Goal: Task Accomplishment & Management: Manage account settings

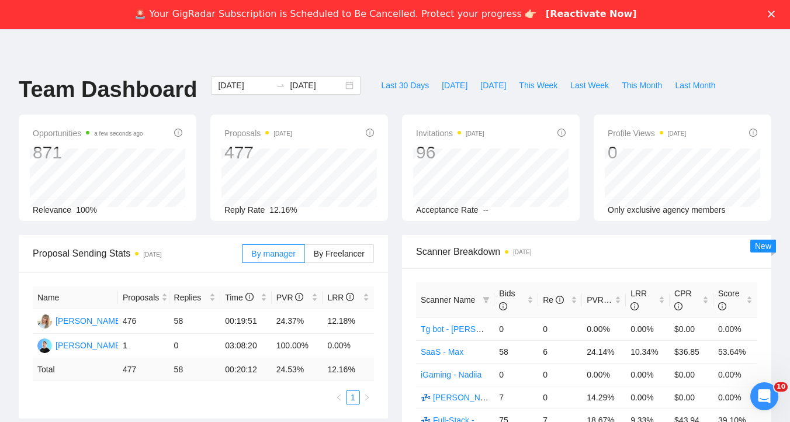
click at [557, 15] on a"] "[Reactivate Now]" at bounding box center [591, 14] width 91 height 13
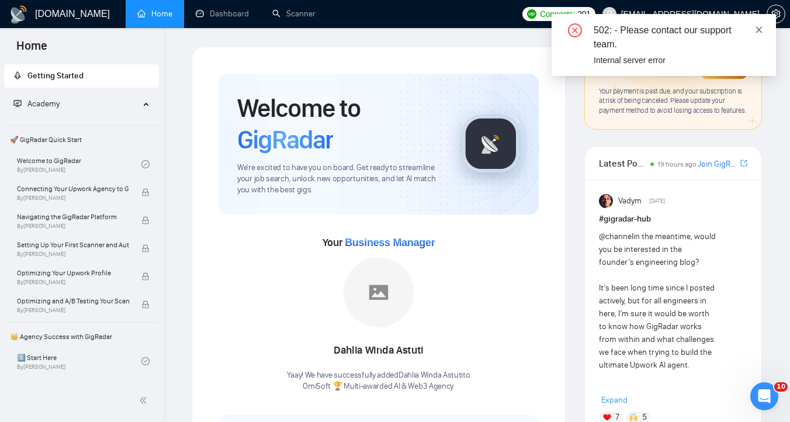
click at [755, 29] on icon "close" at bounding box center [759, 30] width 8 height 8
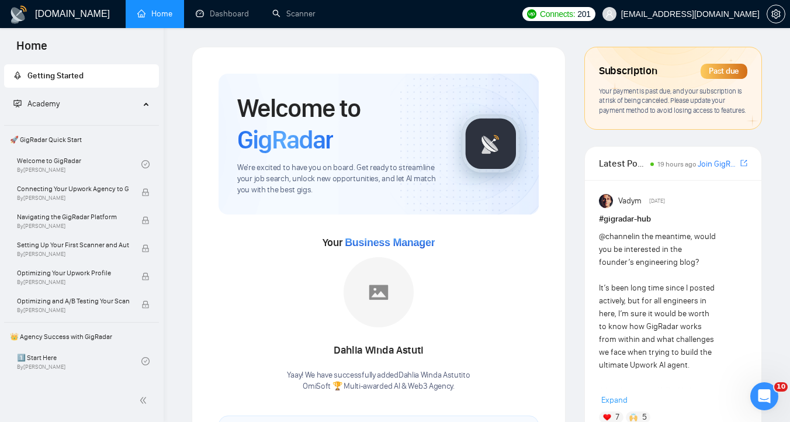
click at [717, 70] on div "Past due" at bounding box center [723, 71] width 47 height 15
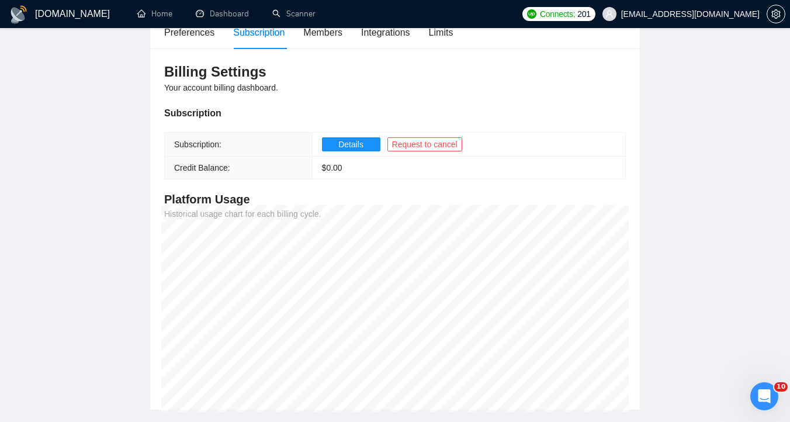
scroll to position [114, 0]
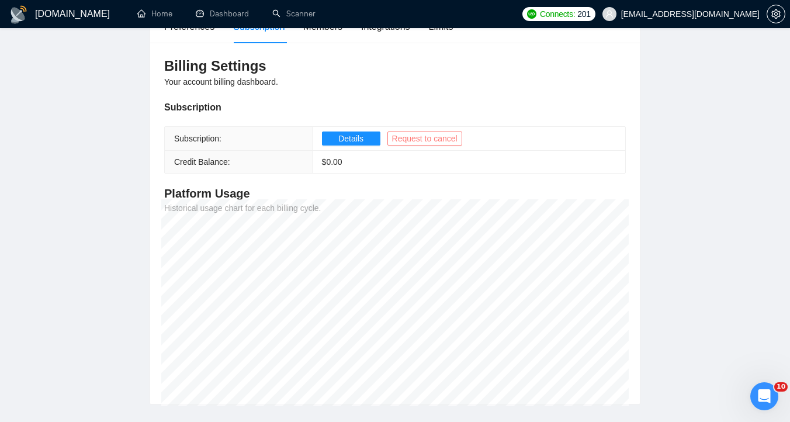
click at [425, 145] on button "Request to cancel" at bounding box center [424, 138] width 75 height 14
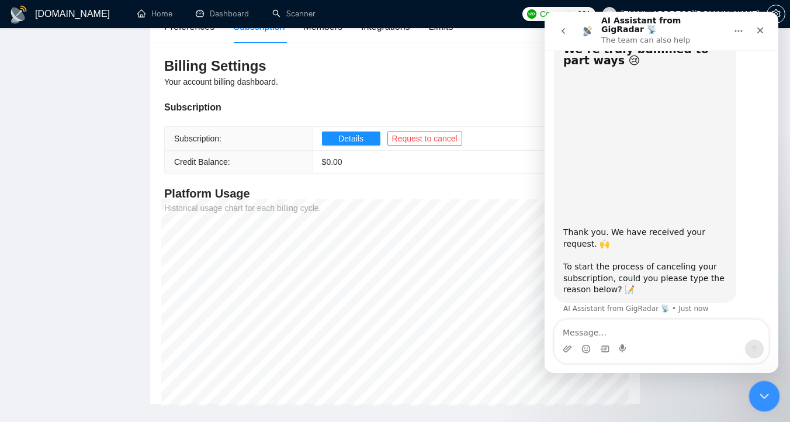
scroll to position [8, 0]
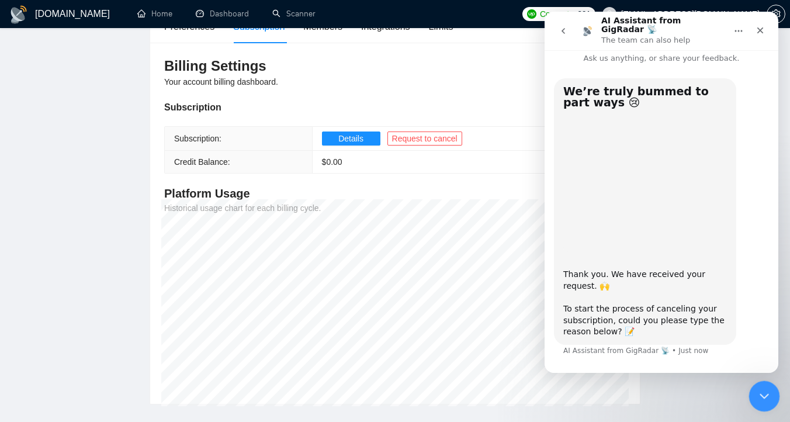
click at [762, 387] on icon "Close Intercom Messenger" at bounding box center [762, 394] width 14 height 14
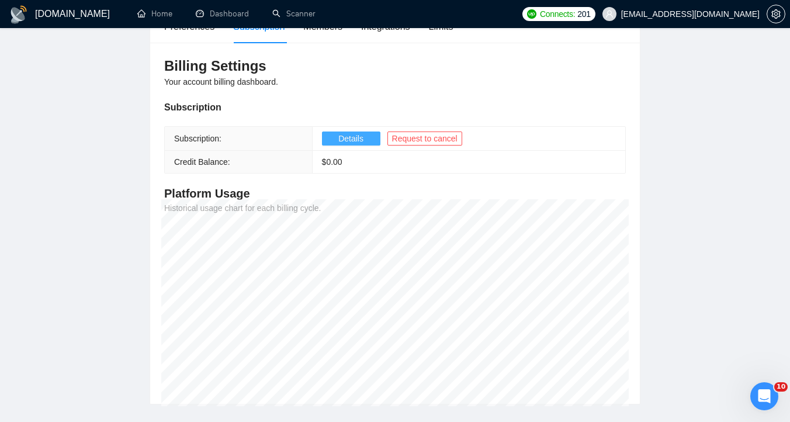
click at [351, 136] on span "Details" at bounding box center [350, 138] width 25 height 13
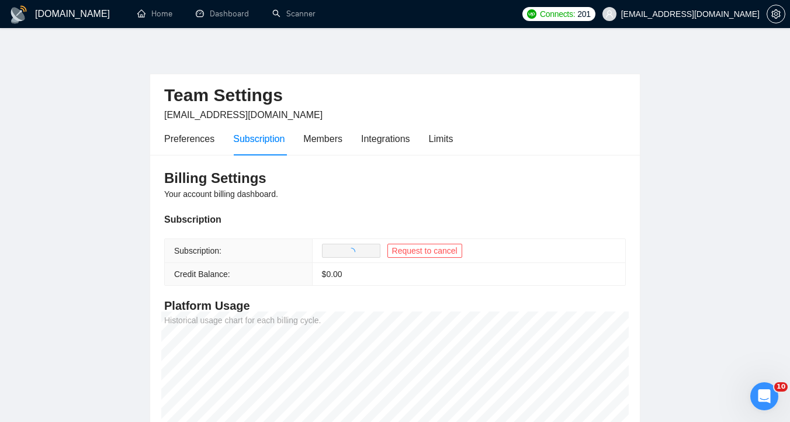
scroll to position [0, 0]
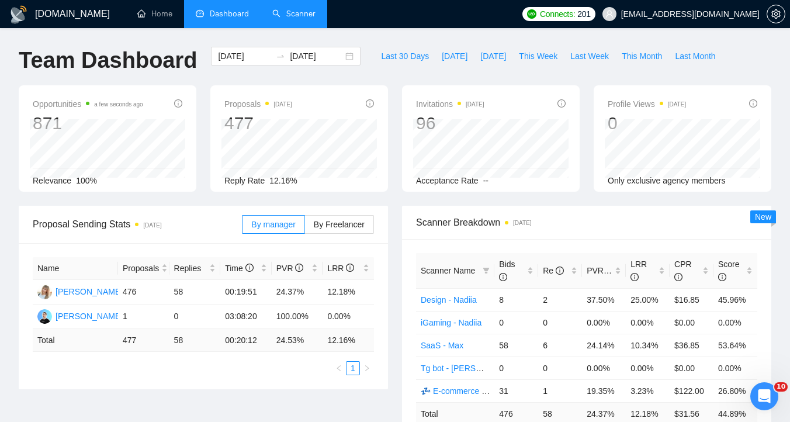
click at [276, 18] on link "Scanner" at bounding box center [293, 14] width 43 height 10
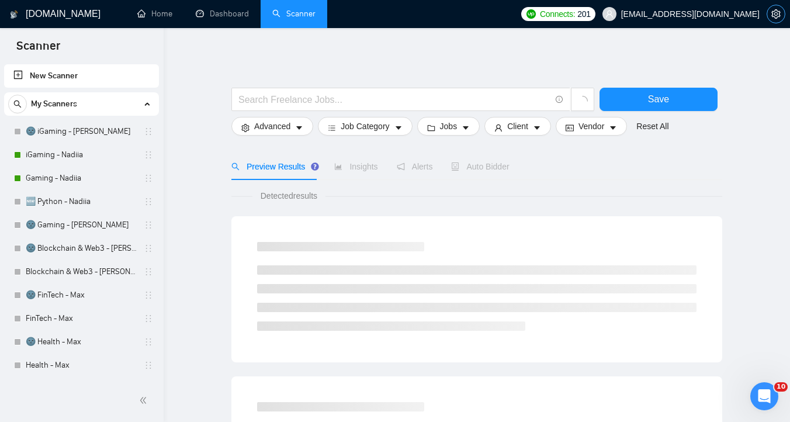
click at [773, 14] on icon "setting" at bounding box center [775, 13] width 9 height 9
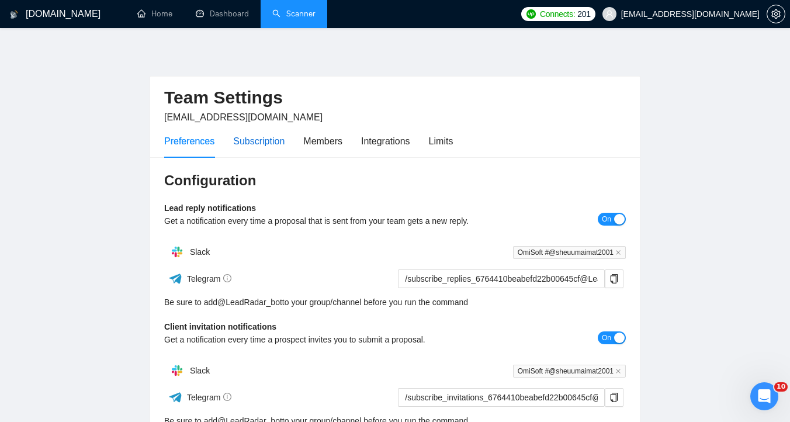
click at [270, 141] on div "Subscription" at bounding box center [258, 141] width 51 height 15
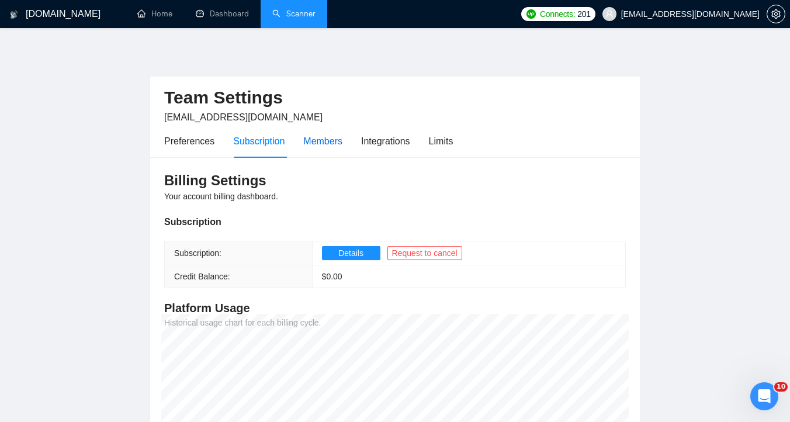
click at [334, 144] on div "Members" at bounding box center [322, 141] width 39 height 15
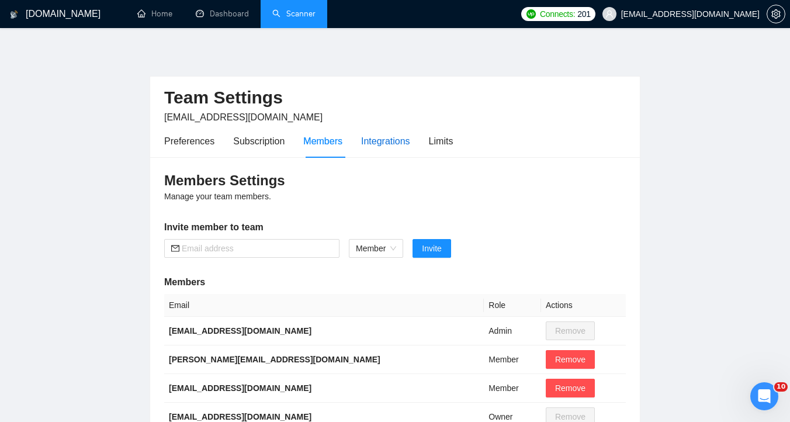
click at [390, 141] on div "Integrations" at bounding box center [385, 141] width 49 height 15
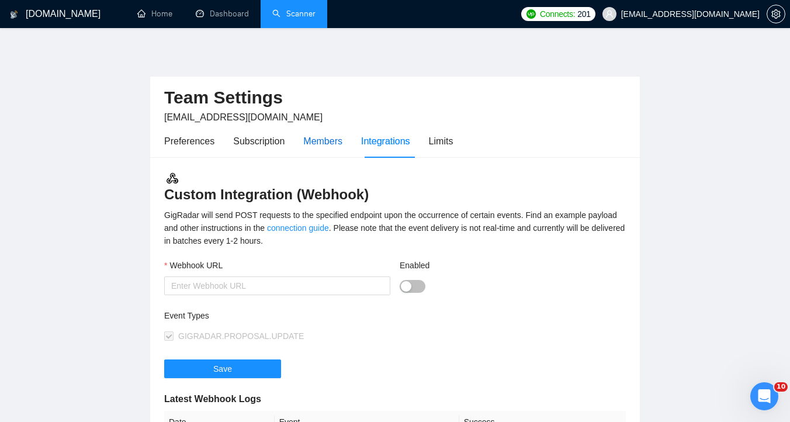
click at [342, 145] on div "Members" at bounding box center [322, 141] width 39 height 15
